Goal: Task Accomplishment & Management: Complete application form

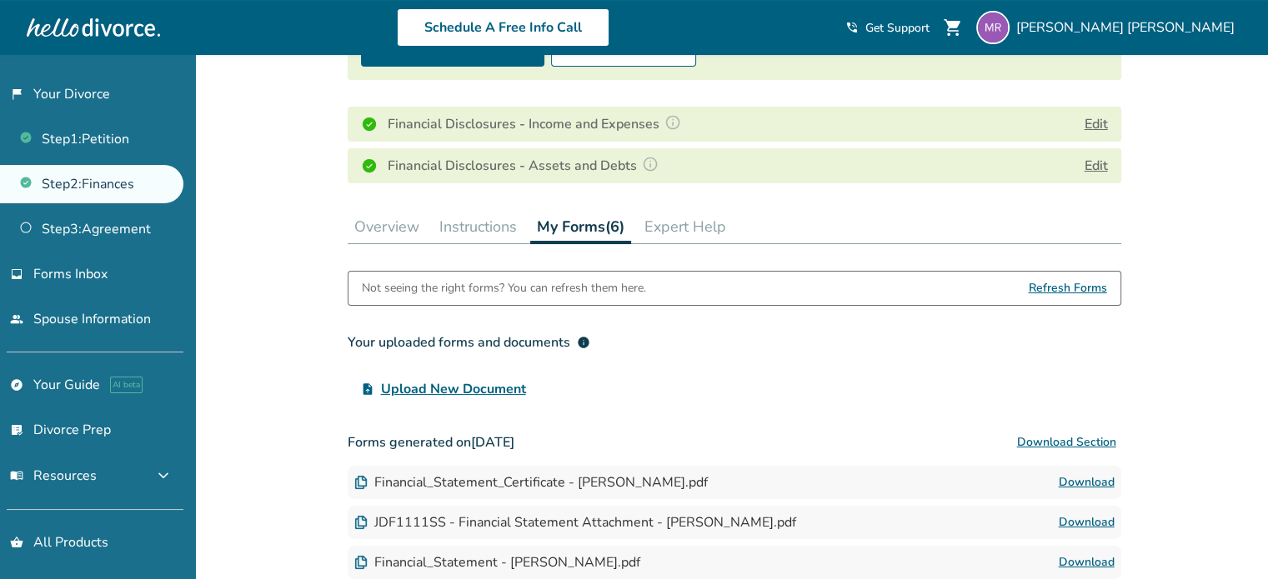
click at [500, 384] on span "Upload New Document" at bounding box center [453, 389] width 145 height 20
click at [0, 0] on input "upload_file Upload New Document" at bounding box center [0, 0] width 0 height 0
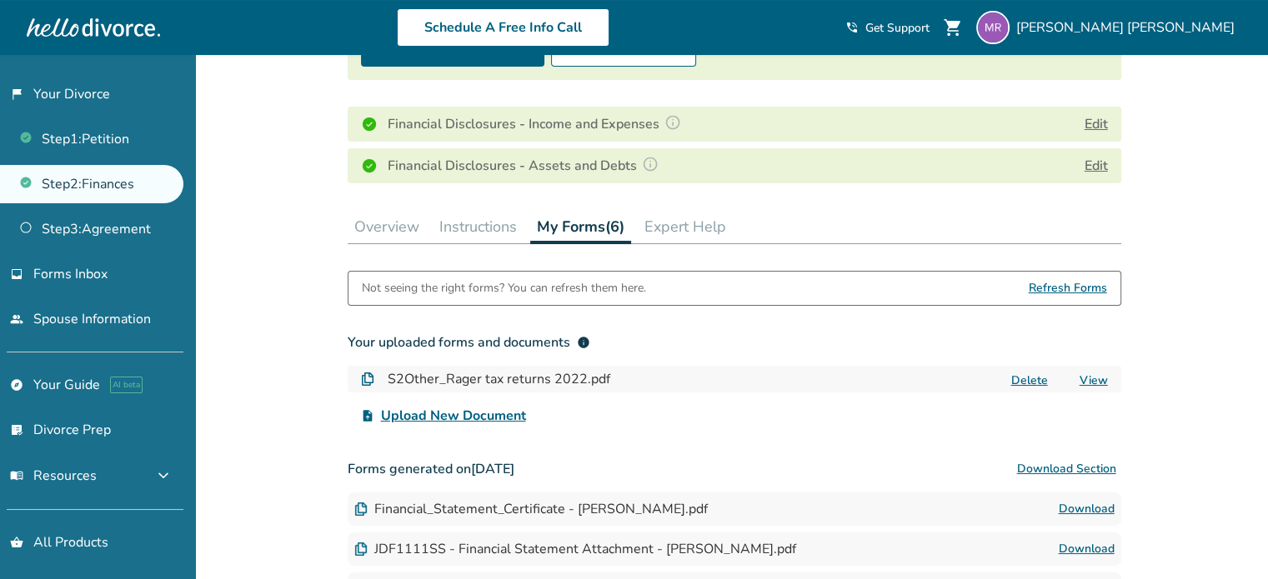
click at [496, 412] on span "Upload New Document" at bounding box center [453, 416] width 145 height 20
click at [0, 0] on input "upload_file Upload New Document" at bounding box center [0, 0] width 0 height 0
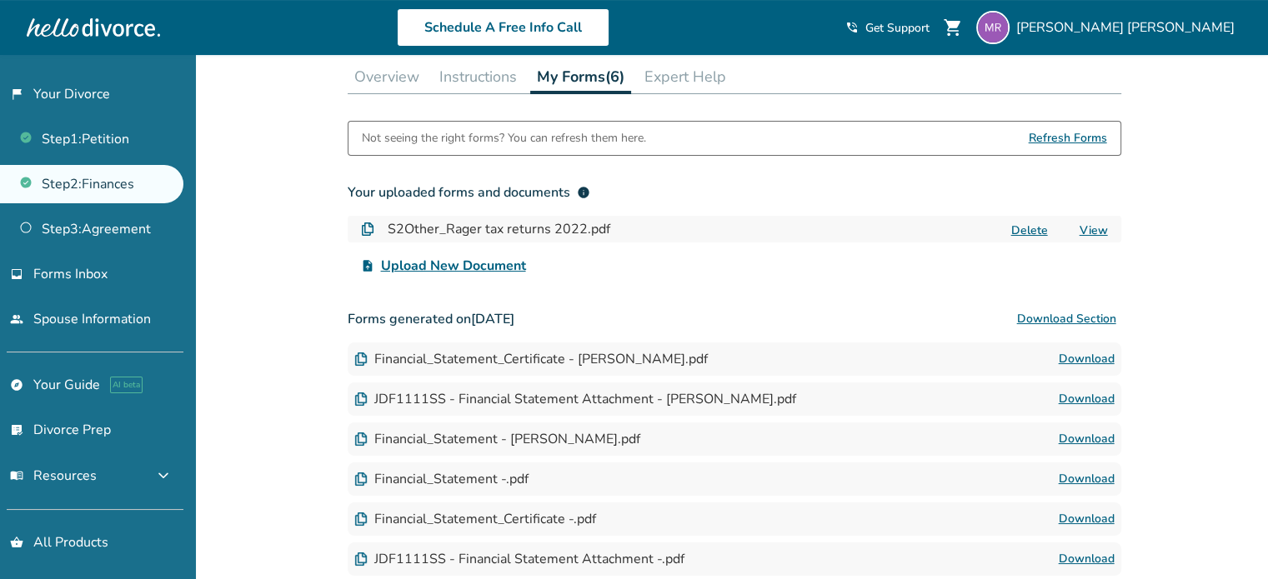
scroll to position [372, 0]
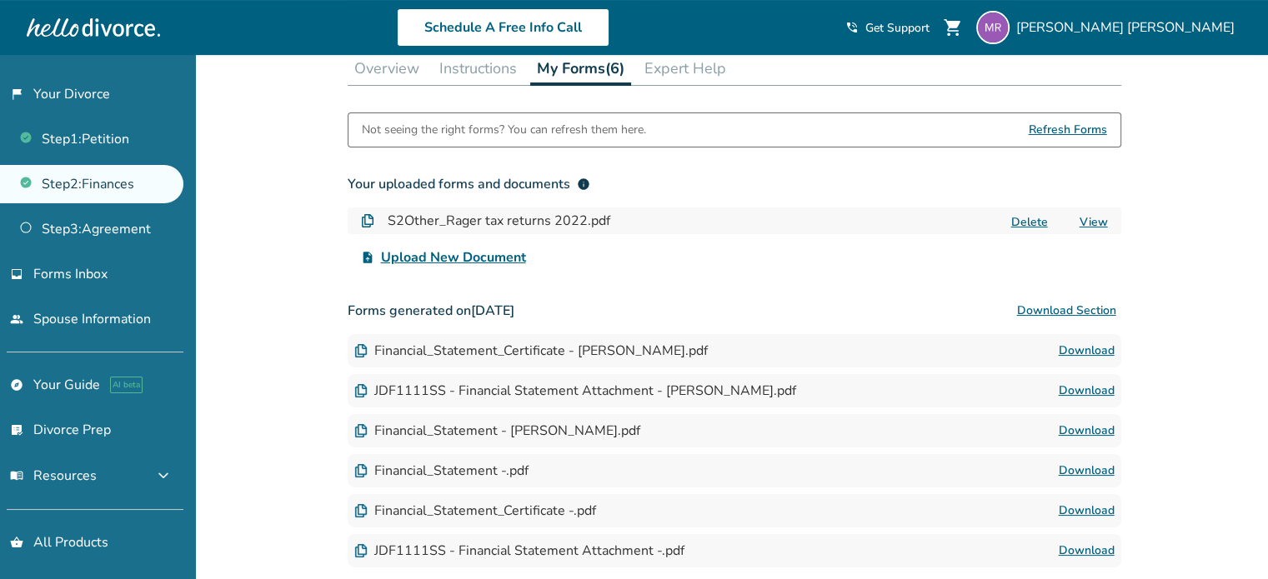
click at [474, 257] on span "Upload New Document" at bounding box center [453, 258] width 145 height 20
click at [0, 0] on input "upload_file Upload New Document" at bounding box center [0, 0] width 0 height 0
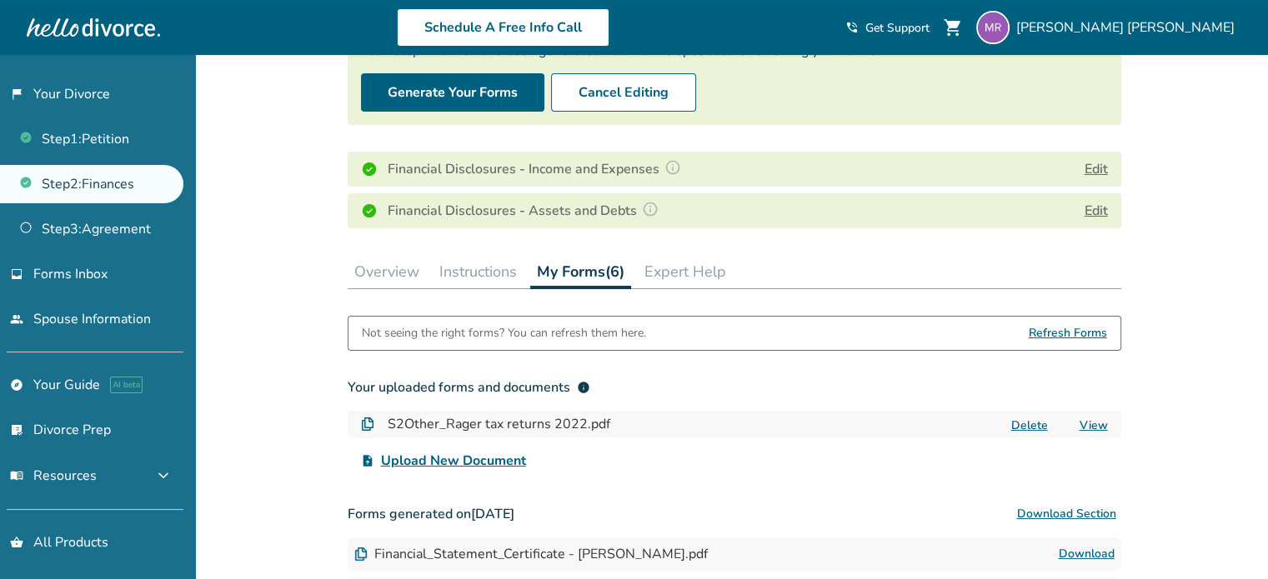
scroll to position [168, 0]
click at [566, 277] on button "My Forms (6)" at bounding box center [580, 273] width 101 height 34
click at [455, 457] on span "Upload New Document" at bounding box center [453, 462] width 145 height 20
click at [0, 0] on input "upload_file Upload New Document" at bounding box center [0, 0] width 0 height 0
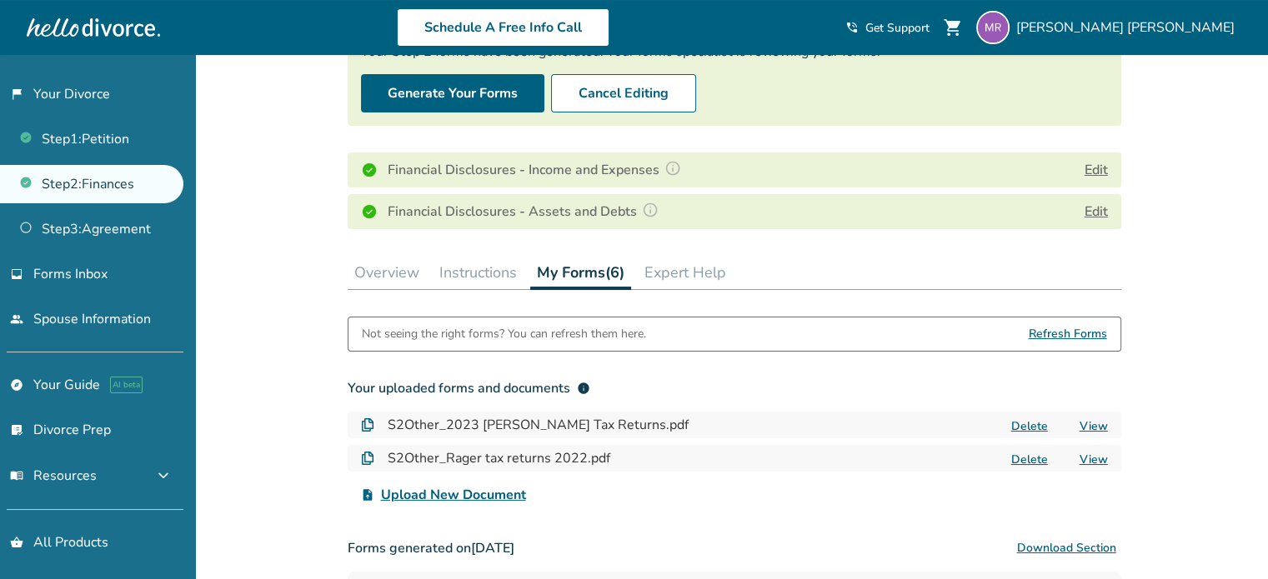
click at [422, 494] on span "Upload New Document" at bounding box center [453, 495] width 145 height 20
click at [0, 0] on input "upload_file Upload New Document" at bounding box center [0, 0] width 0 height 0
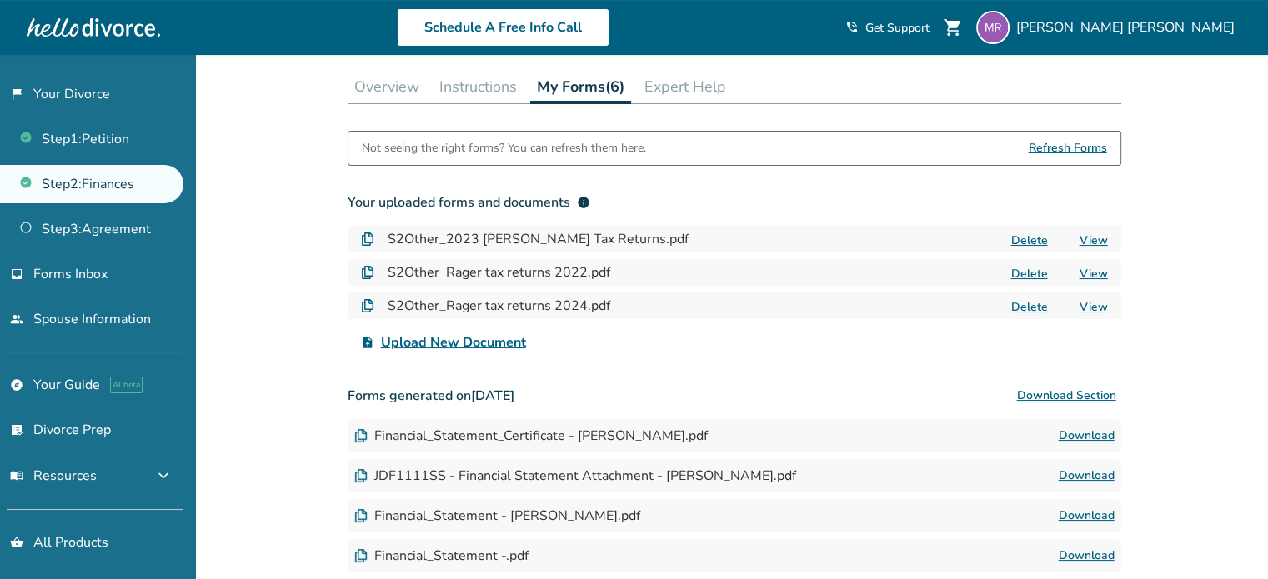
scroll to position [364, 0]
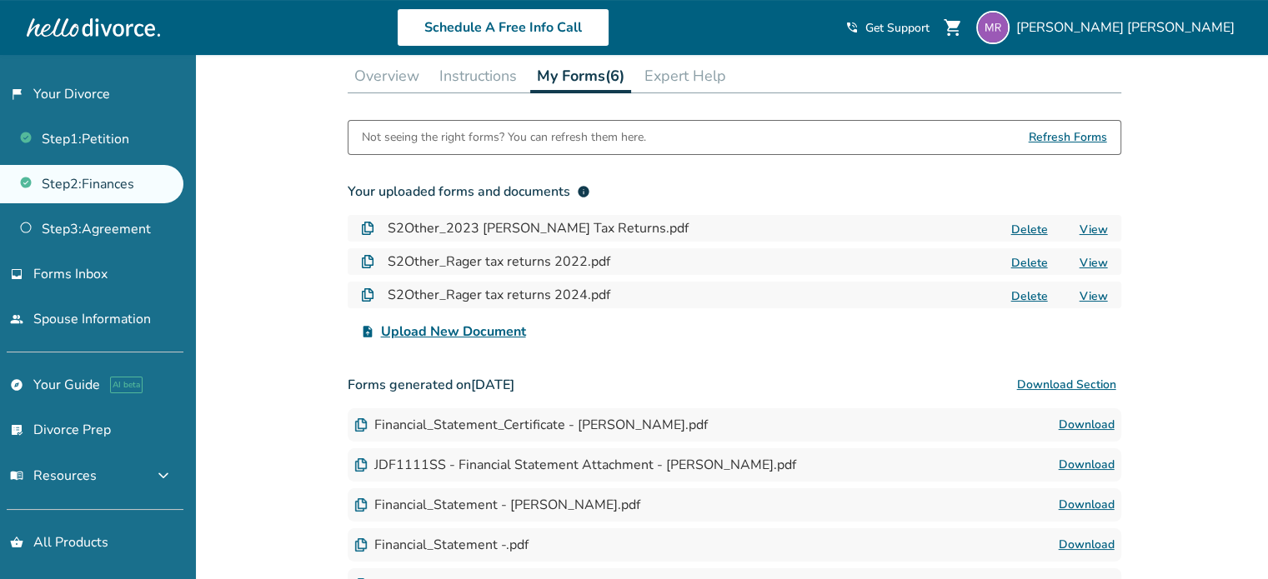
click at [504, 331] on span "Upload New Document" at bounding box center [453, 332] width 145 height 20
click at [0, 0] on input "upload_file Upload New Document" at bounding box center [0, 0] width 0 height 0
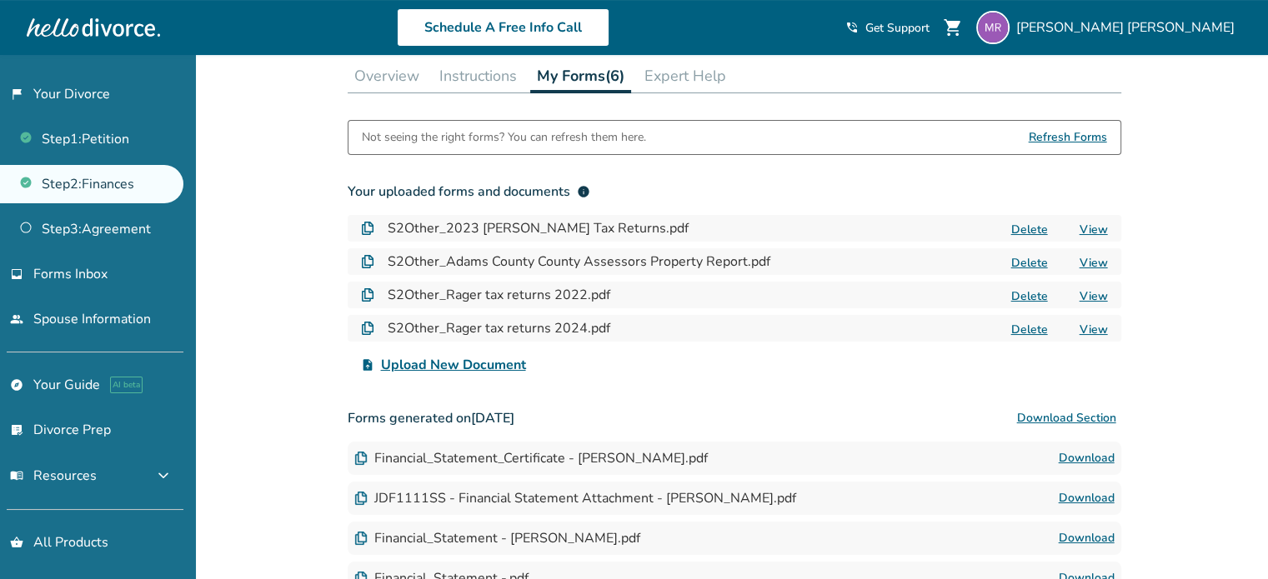
click at [499, 360] on span "Upload New Document" at bounding box center [453, 365] width 145 height 20
click at [0, 0] on input "upload_file Upload New Document" at bounding box center [0, 0] width 0 height 0
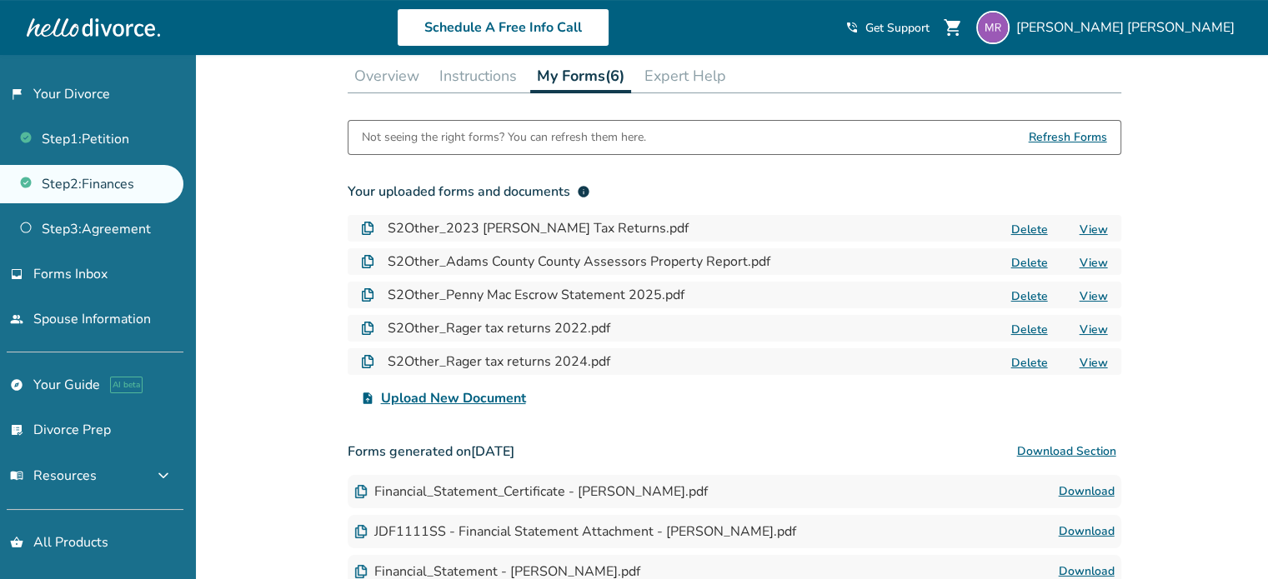
click at [457, 389] on span "Upload New Document" at bounding box center [453, 399] width 145 height 20
click at [0, 0] on input "upload_file Upload New Document" at bounding box center [0, 0] width 0 height 0
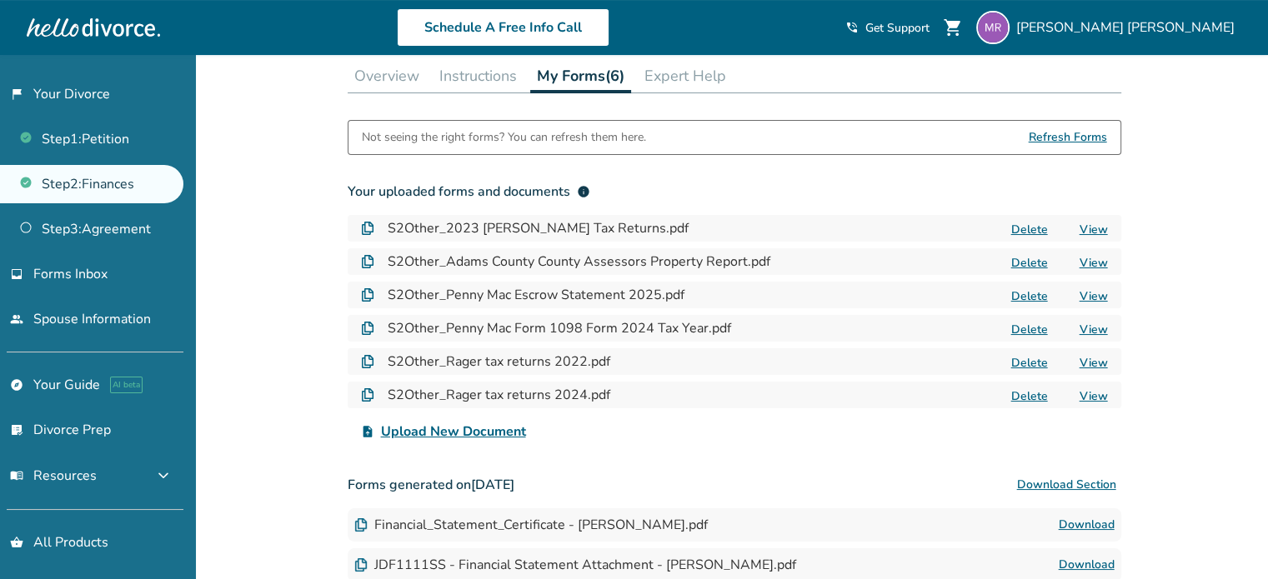
click at [474, 427] on span "Upload New Document" at bounding box center [453, 432] width 145 height 20
click at [0, 0] on input "upload_file Upload New Document" at bounding box center [0, 0] width 0 height 0
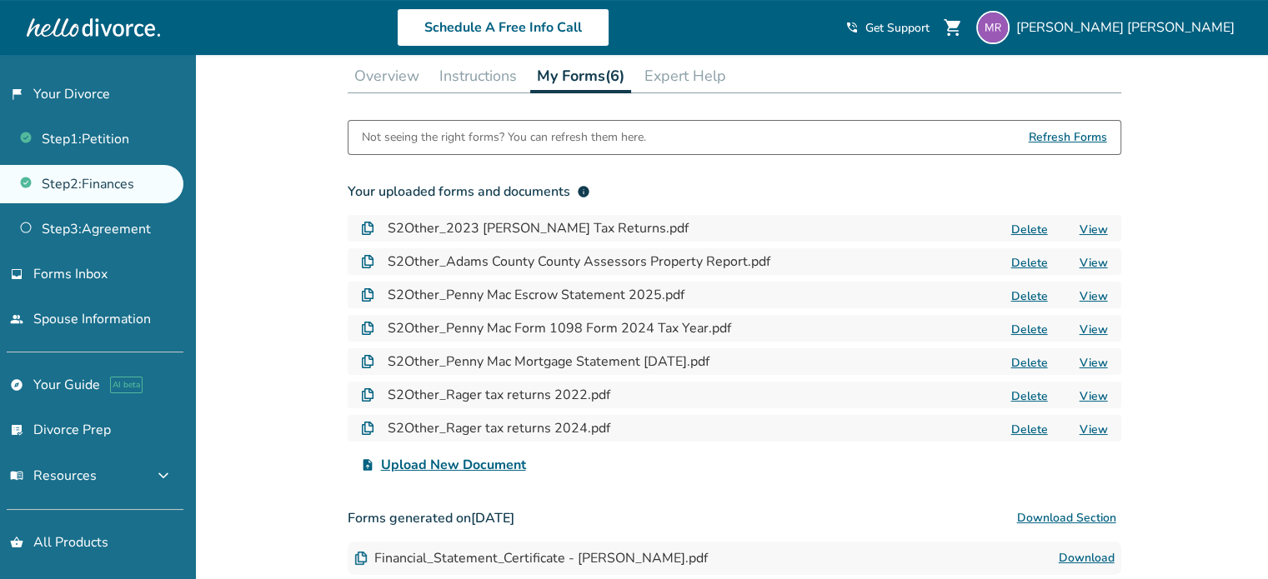
click at [473, 469] on span "Upload New Document" at bounding box center [453, 465] width 145 height 20
click at [0, 0] on input "upload_file Upload New Document" at bounding box center [0, 0] width 0 height 0
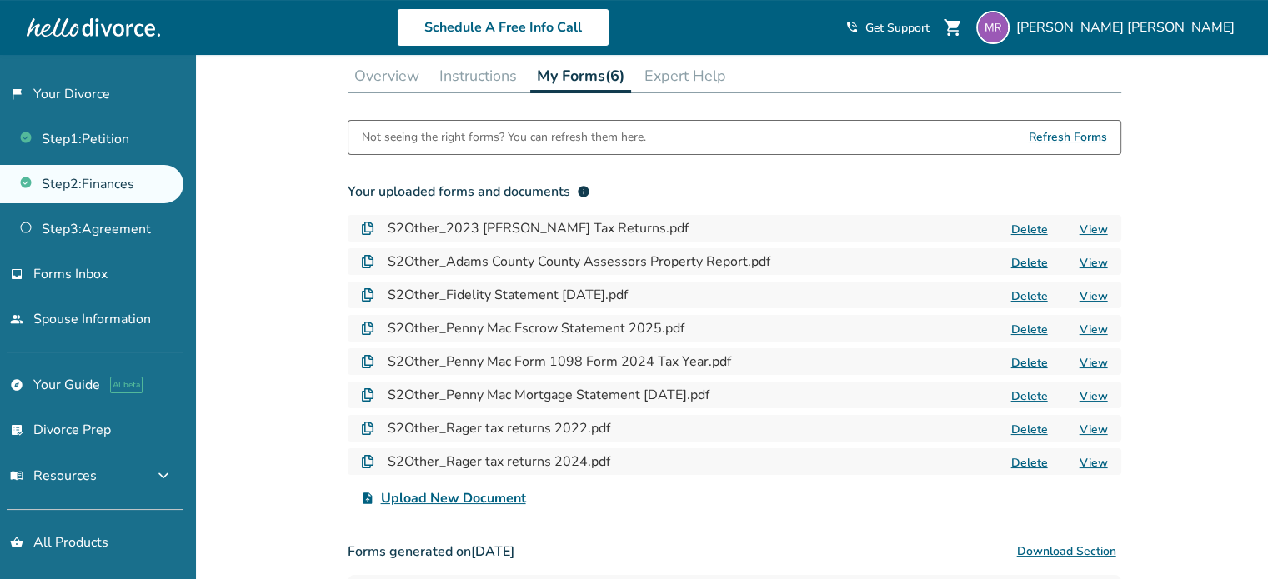
click at [507, 462] on h4 "S2Other_Rager tax returns 2024.pdf" at bounding box center [499, 462] width 223 height 20
click at [458, 494] on span "Upload New Document" at bounding box center [453, 499] width 145 height 20
click at [0, 0] on input "upload_file Upload New Document" at bounding box center [0, 0] width 0 height 0
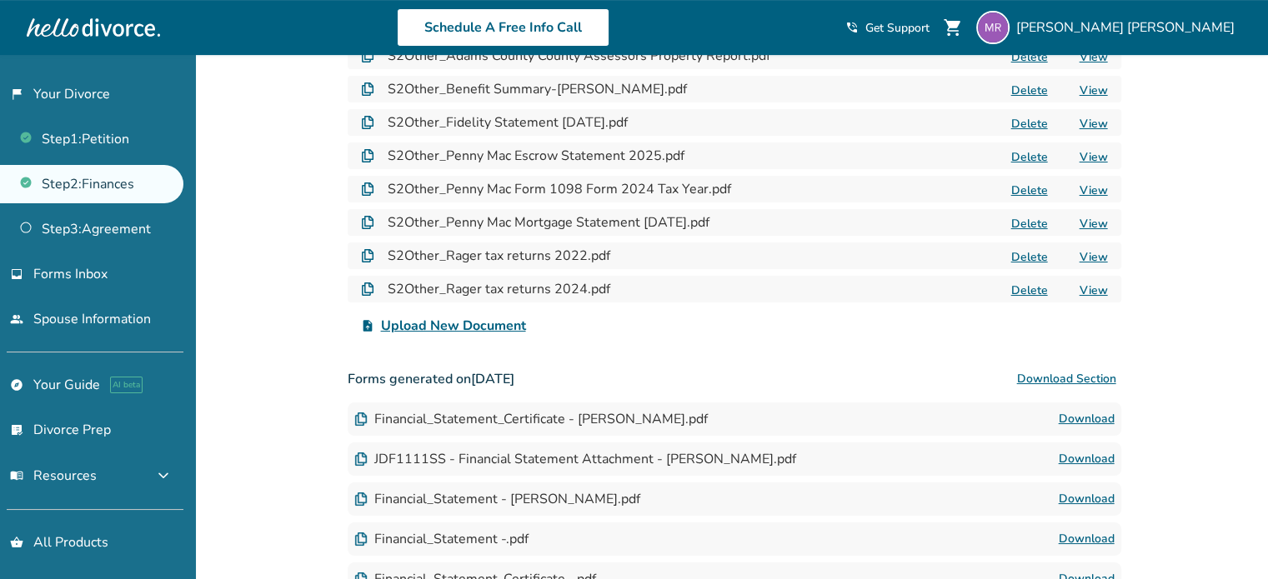
scroll to position [574, 0]
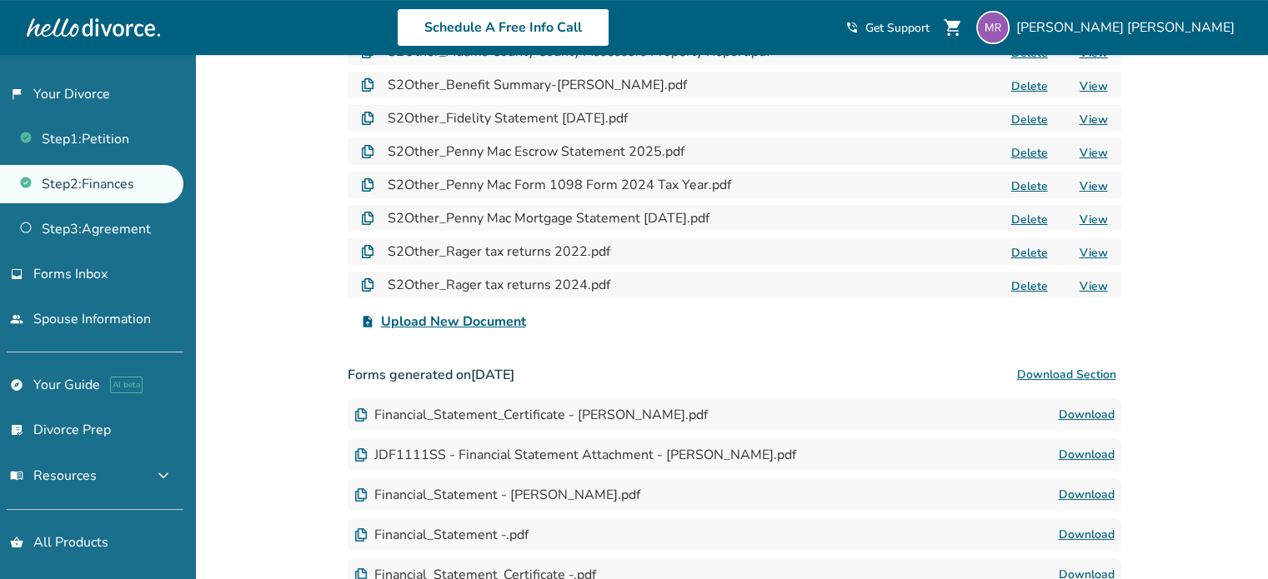
click at [487, 322] on span "Upload New Document" at bounding box center [453, 322] width 145 height 20
click at [0, 0] on input "upload_file Upload New Document" at bounding box center [0, 0] width 0 height 0
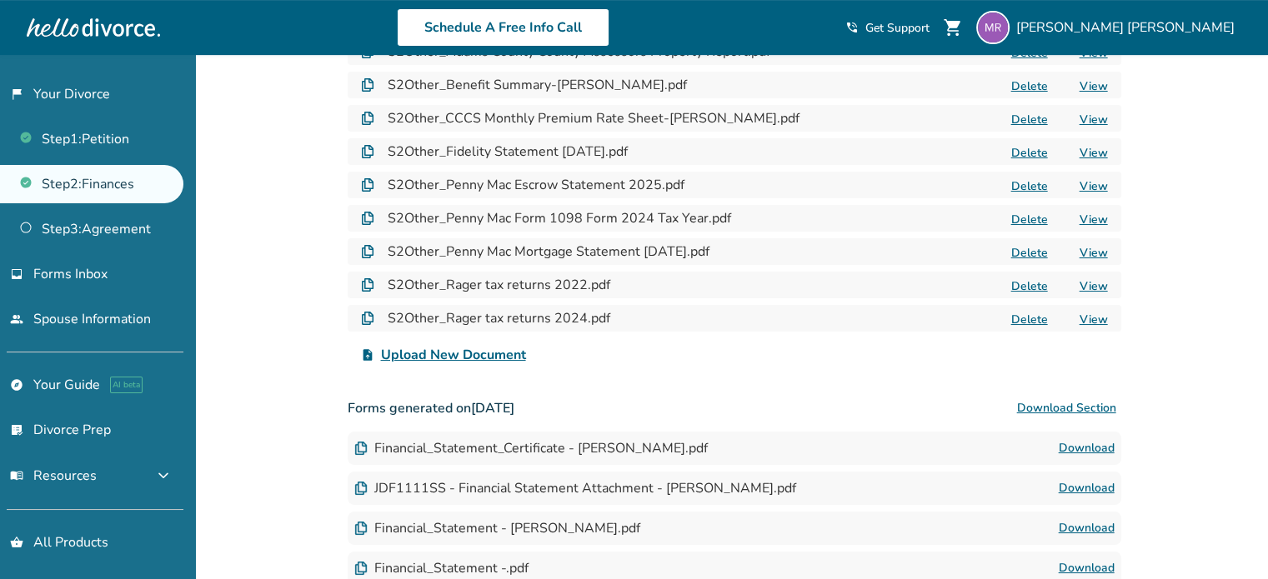
click at [477, 355] on span "Upload New Document" at bounding box center [453, 355] width 145 height 20
click at [0, 0] on input "upload_file Upload New Document" at bounding box center [0, 0] width 0 height 0
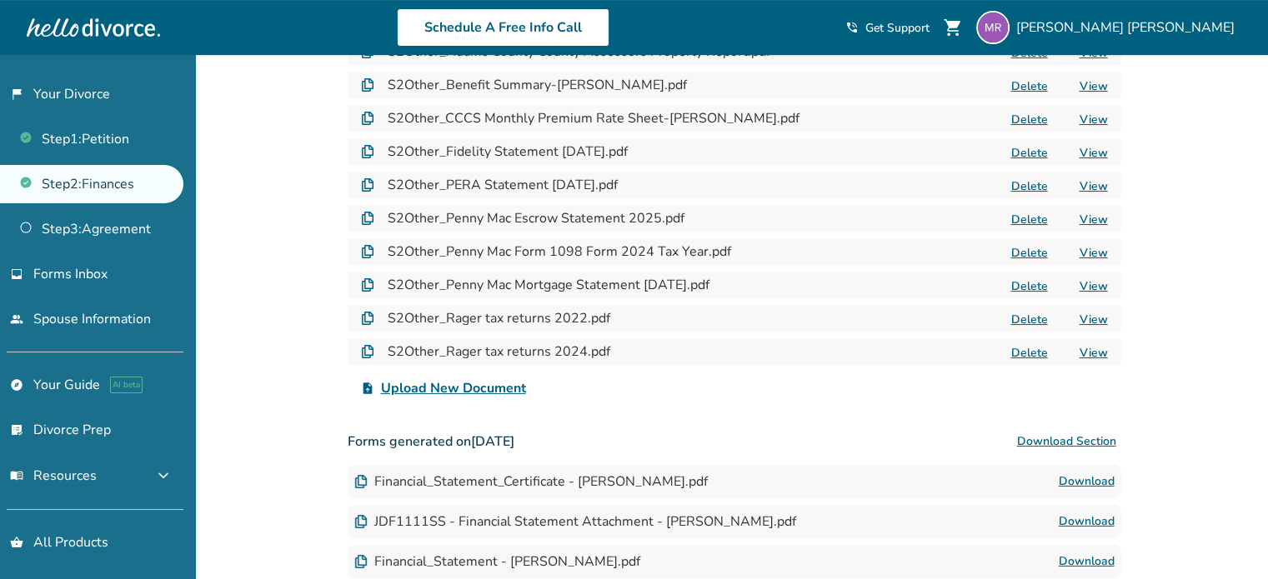
click at [473, 385] on span "Upload New Document" at bounding box center [453, 389] width 145 height 20
click at [0, 0] on input "upload_file Upload New Document" at bounding box center [0, 0] width 0 height 0
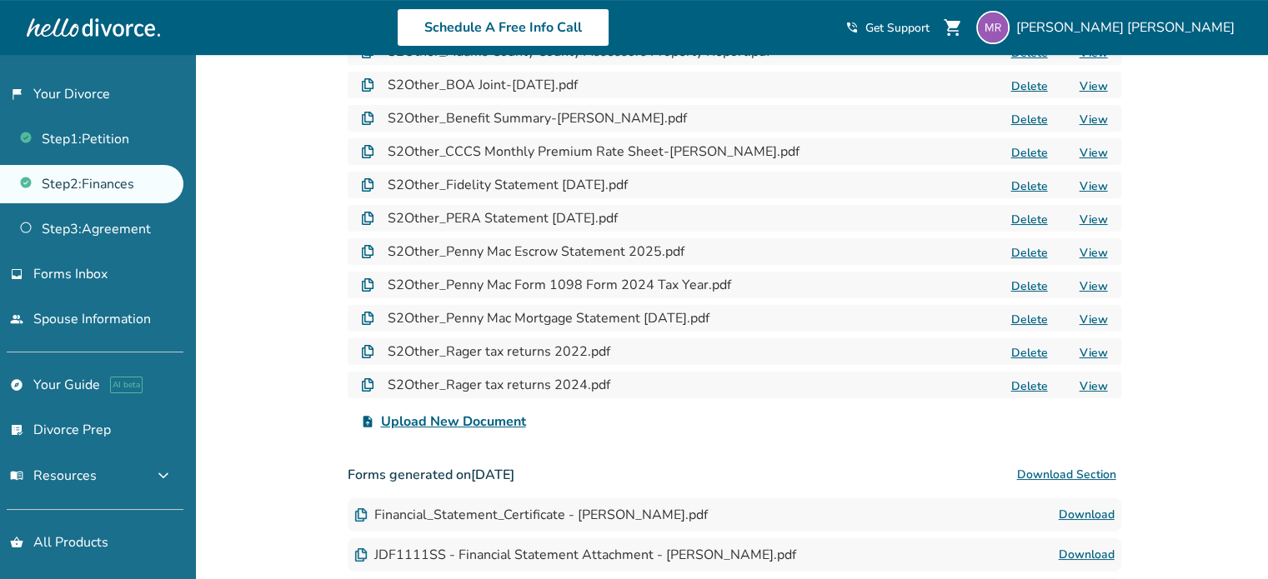
click at [447, 419] on span "Upload New Document" at bounding box center [453, 422] width 145 height 20
click at [0, 0] on input "upload_file Upload New Document" at bounding box center [0, 0] width 0 height 0
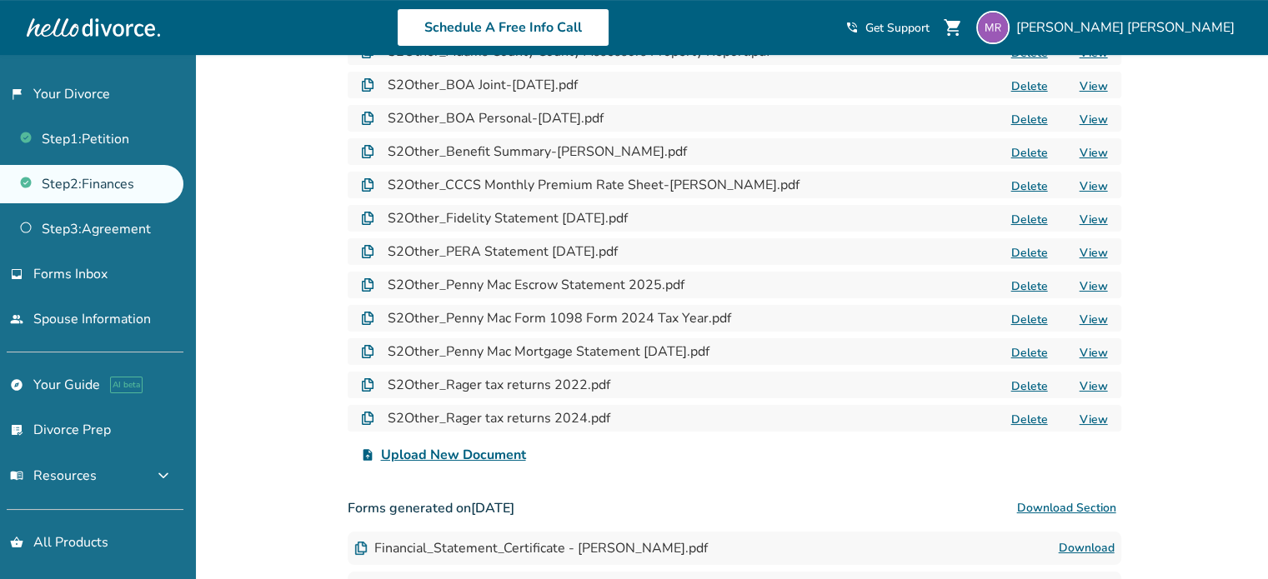
click at [483, 453] on span "Upload New Document" at bounding box center [453, 455] width 145 height 20
click at [0, 0] on input "upload_file Upload New Document" at bounding box center [0, 0] width 0 height 0
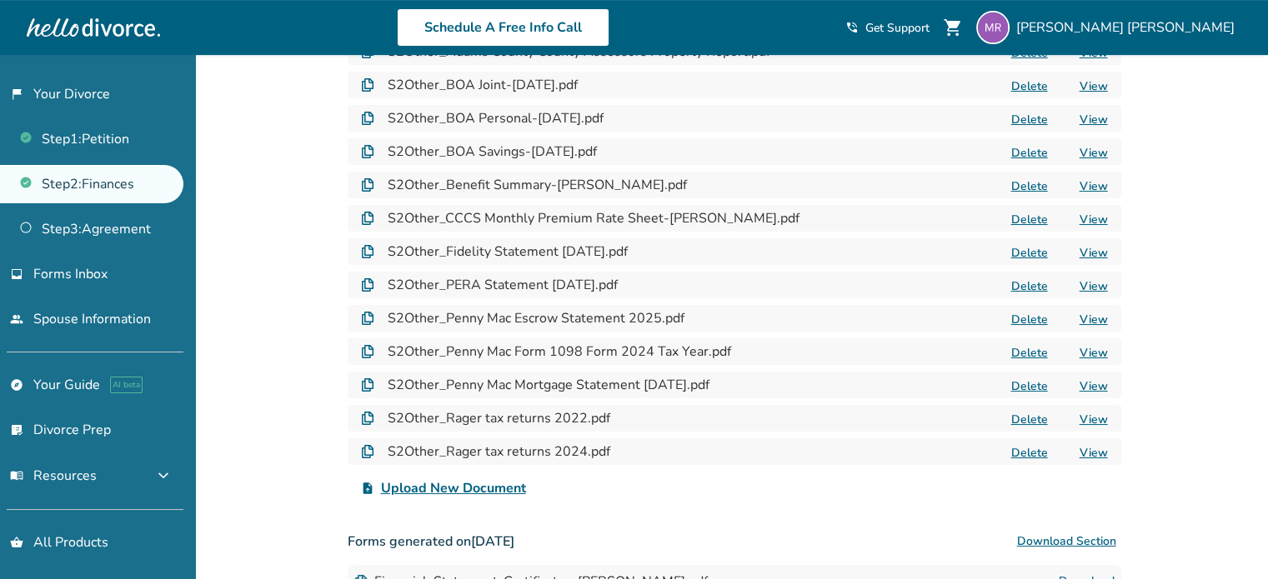
click at [482, 483] on span "Upload New Document" at bounding box center [453, 489] width 145 height 20
click at [0, 0] on input "upload_file Upload New Document" at bounding box center [0, 0] width 0 height 0
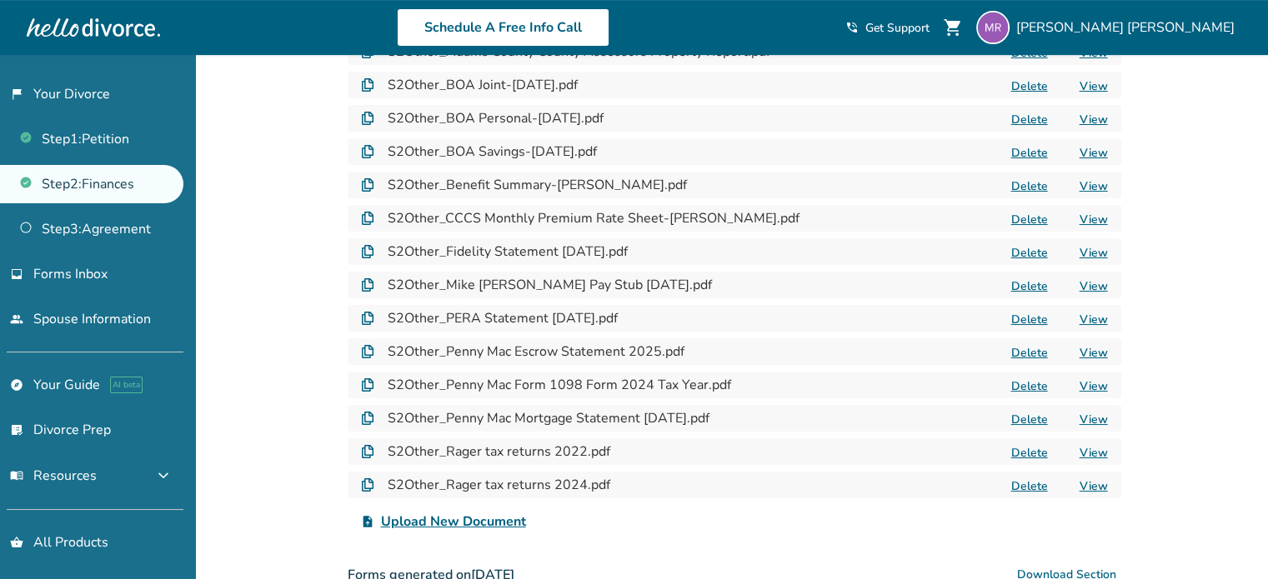
click at [494, 496] on div "S2Other_Rager tax returns 2024.pdf Delete View" at bounding box center [735, 485] width 774 height 27
click at [460, 519] on span "Upload New Document" at bounding box center [453, 522] width 145 height 20
click at [0, 0] on input "upload_file Upload New Document" at bounding box center [0, 0] width 0 height 0
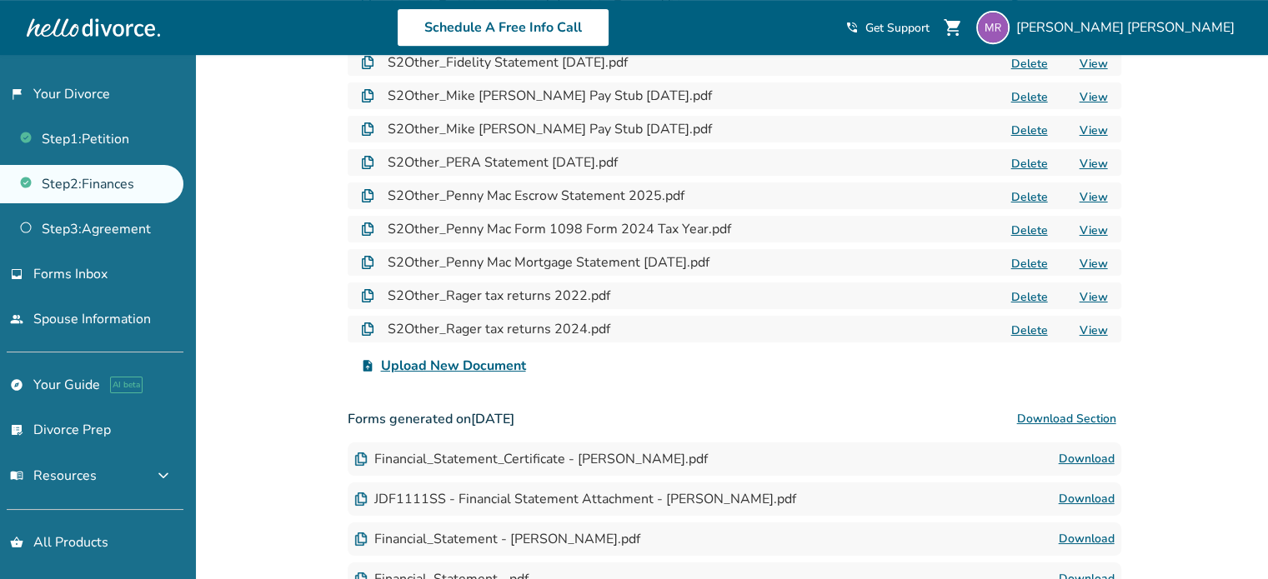
scroll to position [765, 0]
click at [446, 367] on span "Upload New Document" at bounding box center [453, 365] width 145 height 20
click at [0, 0] on input "upload_file Upload New Document" at bounding box center [0, 0] width 0 height 0
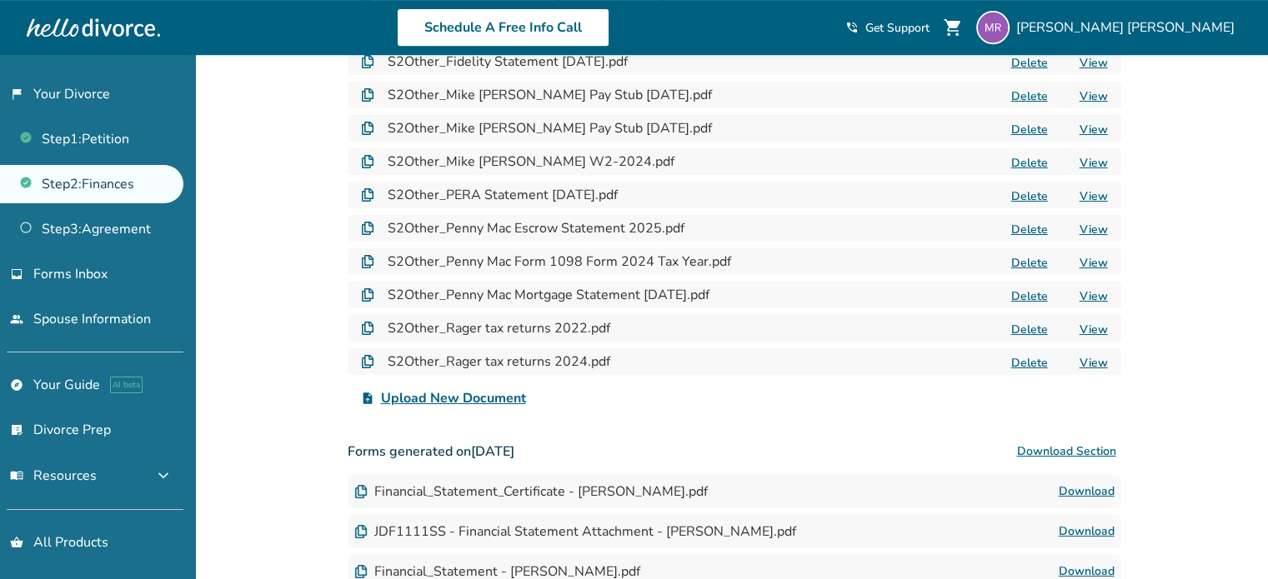
click at [400, 397] on span "Upload New Document" at bounding box center [453, 399] width 145 height 20
click at [0, 0] on input "upload_file Upload New Document" at bounding box center [0, 0] width 0 height 0
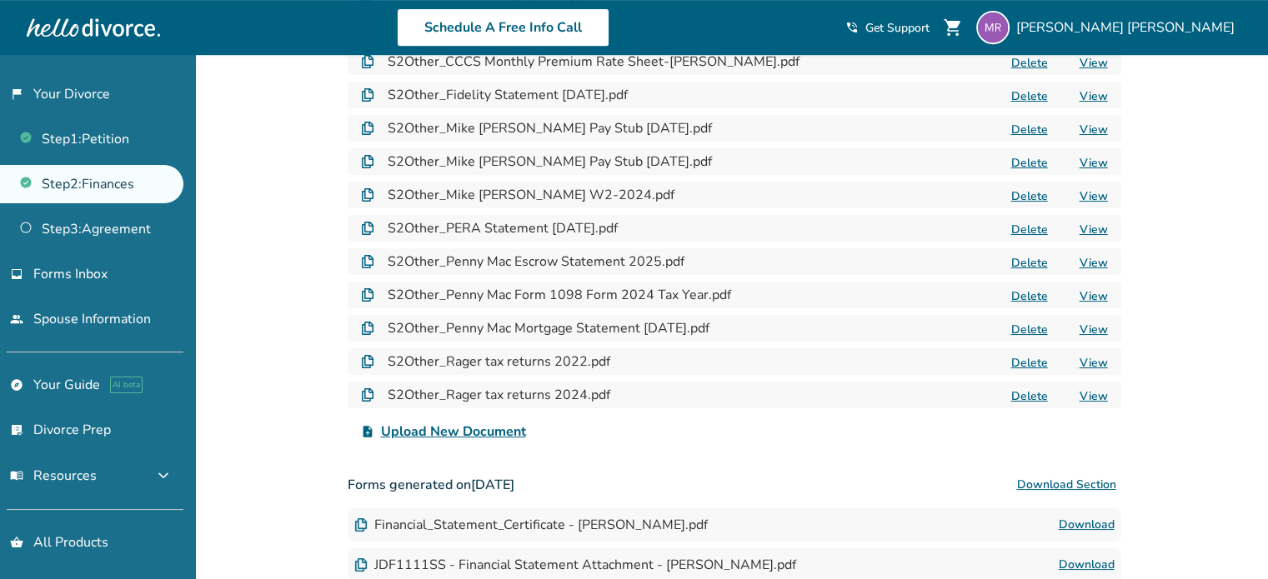
click at [484, 434] on span "Upload New Document" at bounding box center [453, 432] width 145 height 20
click at [0, 0] on input "upload_file Upload New Document" at bounding box center [0, 0] width 0 height 0
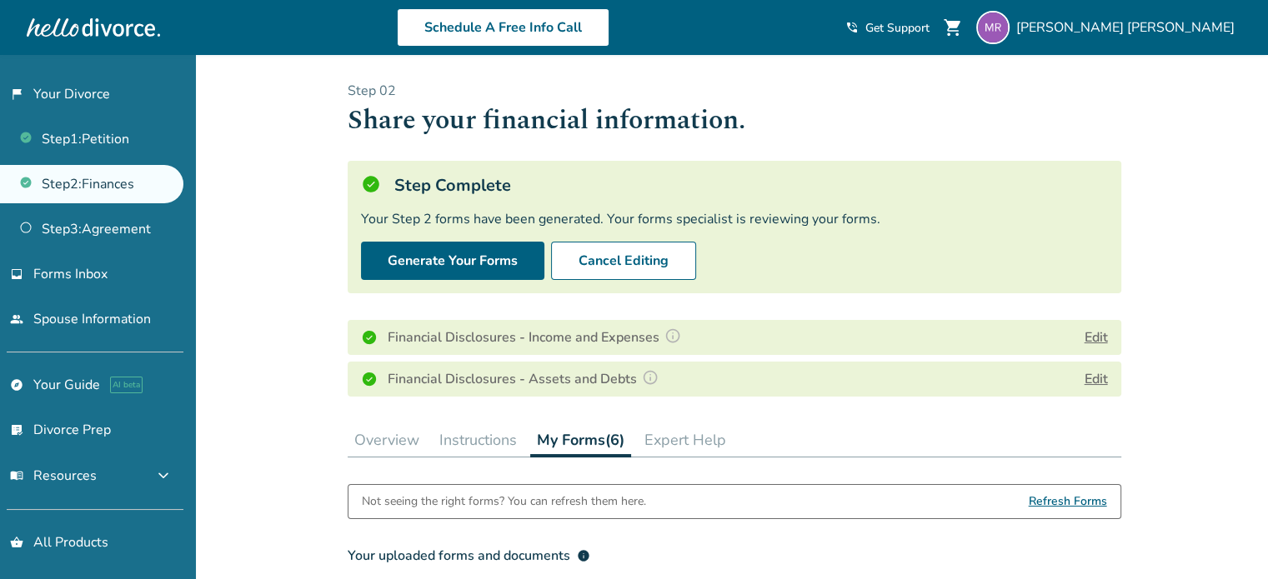
scroll to position [2, 0]
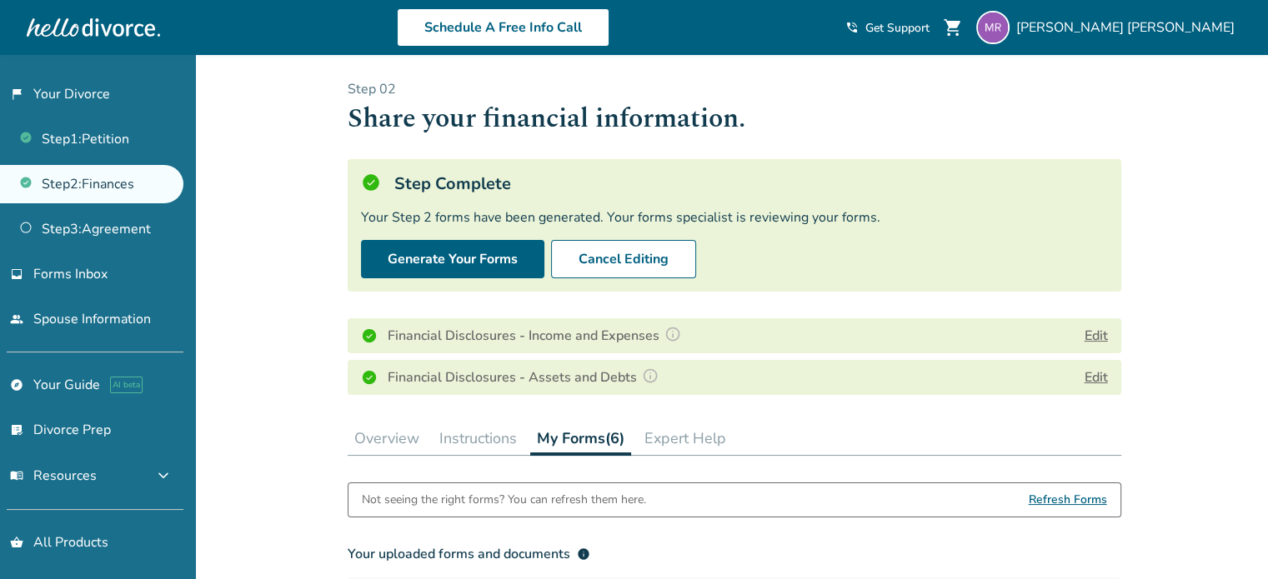
click at [99, 187] on link "Step 2 : Finances" at bounding box center [91, 184] width 183 height 38
click at [120, 228] on link "Step 3 : Agreement" at bounding box center [91, 229] width 183 height 38
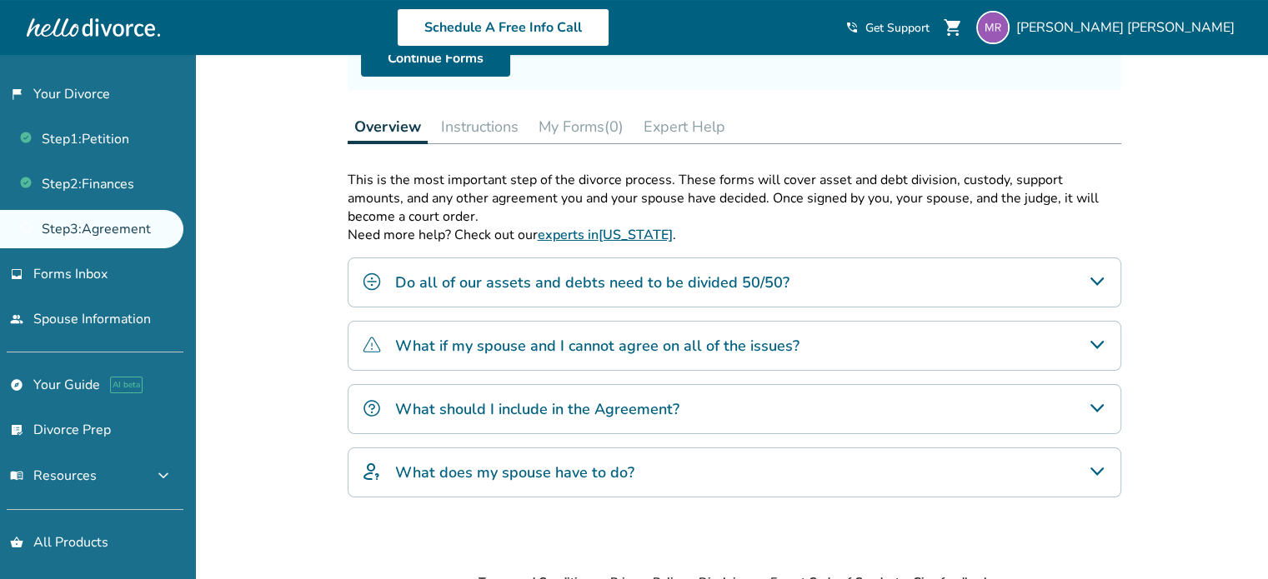
scroll to position [200, 0]
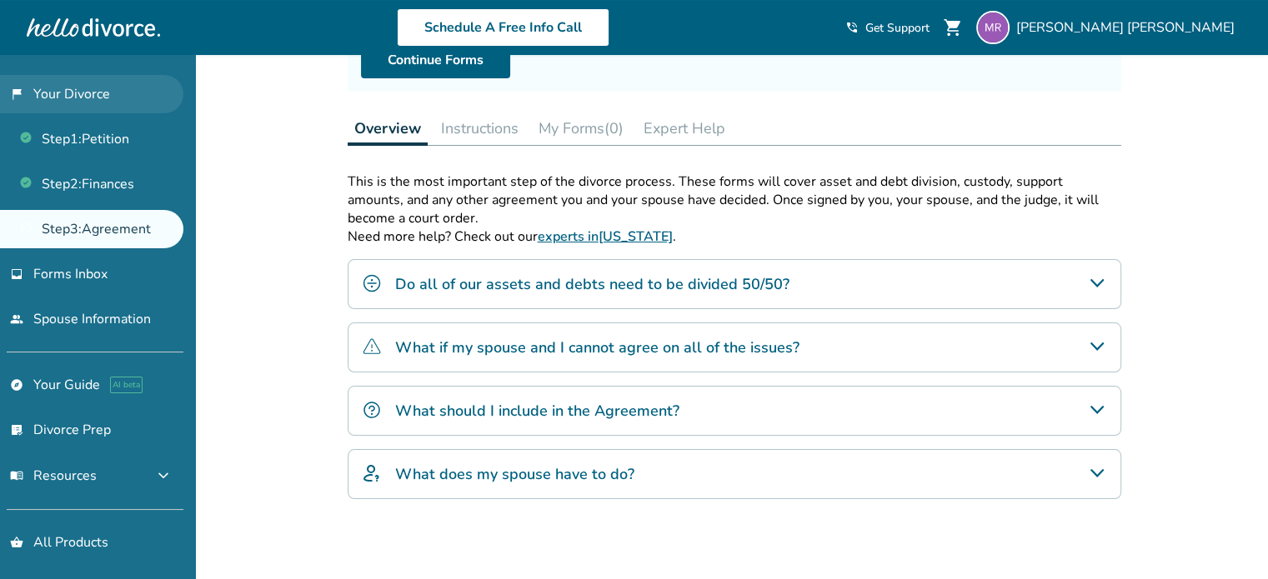
click at [89, 98] on link "flag_2 Your Divorce" at bounding box center [91, 94] width 183 height 38
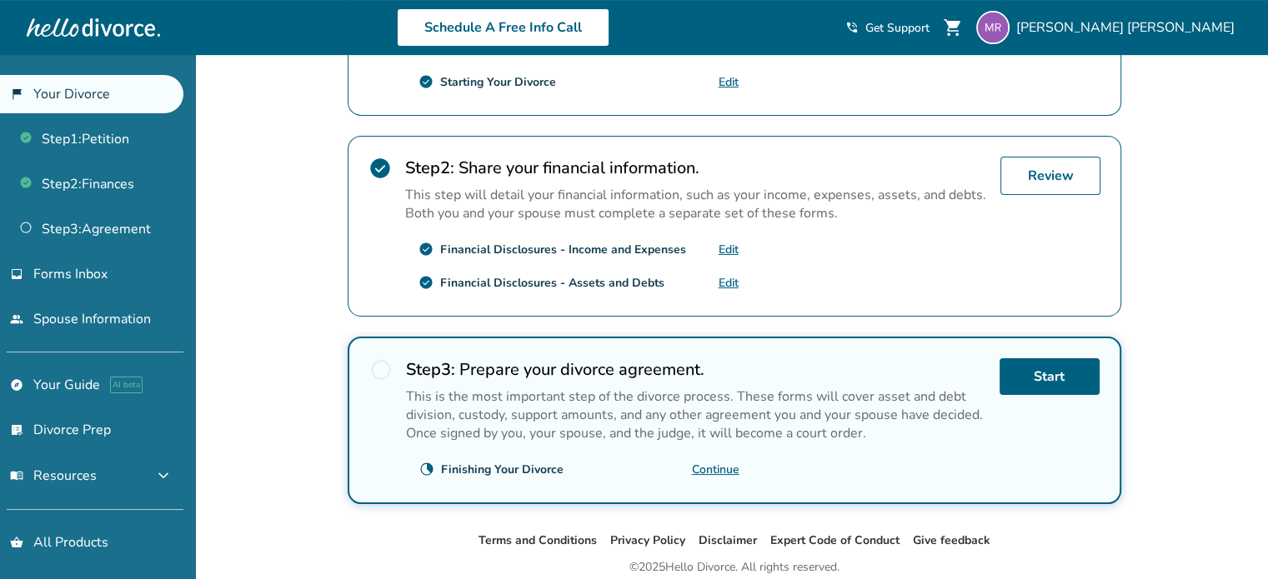
scroll to position [449, 0]
